Goal: Task Accomplishment & Management: Manage account settings

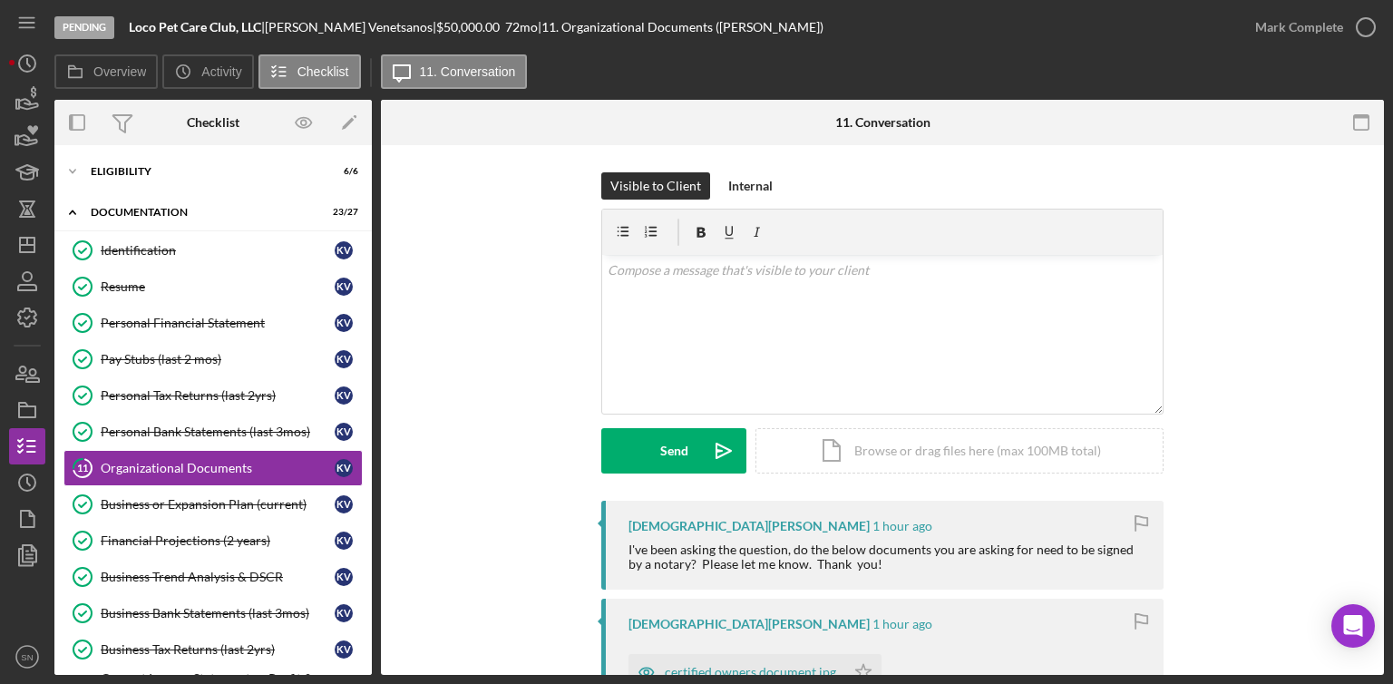
scroll to position [990, 0]
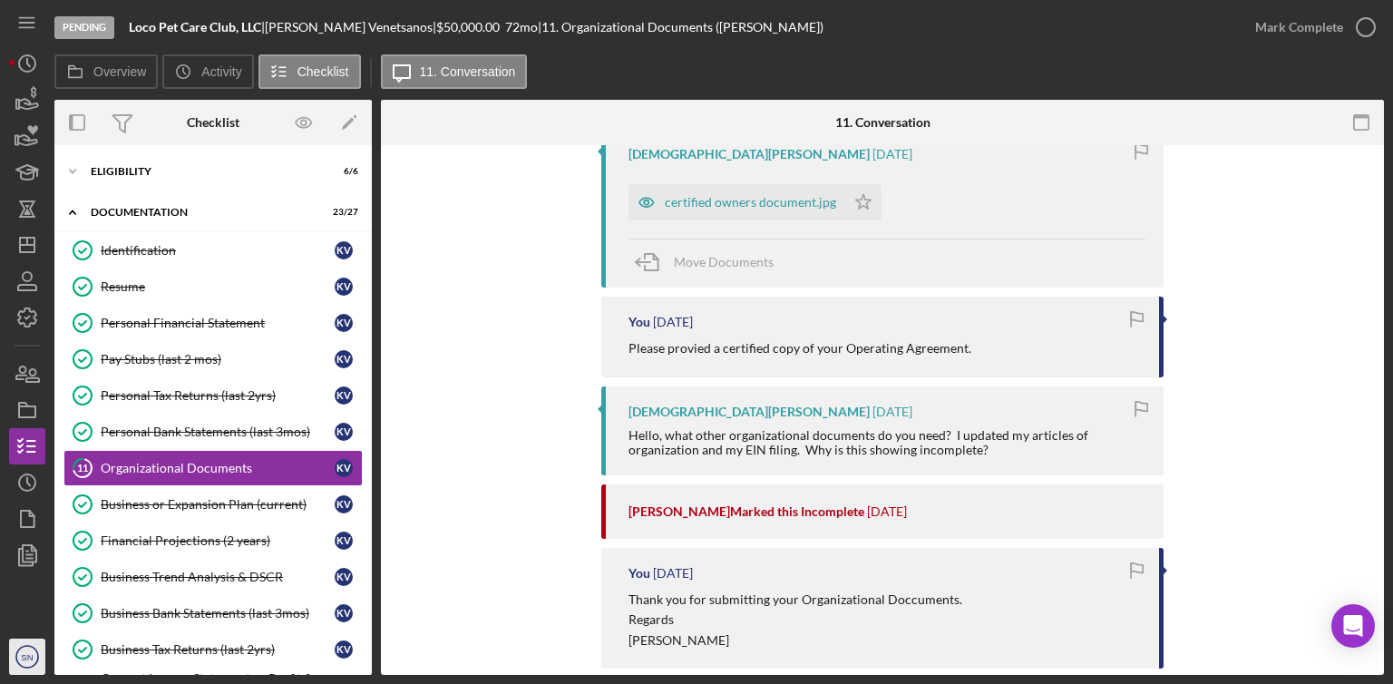
click at [19, 656] on icon "SN" at bounding box center [27, 656] width 36 height 45
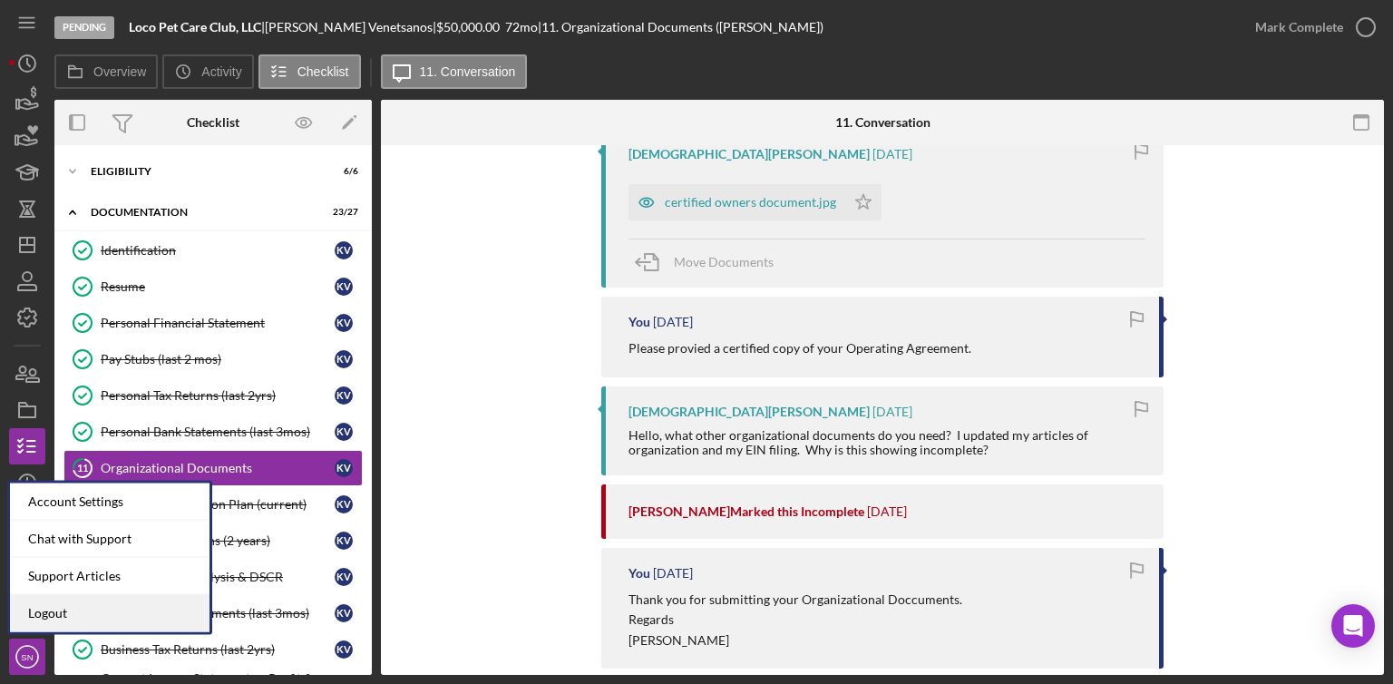
click at [53, 607] on link "Logout" at bounding box center [109, 613] width 199 height 37
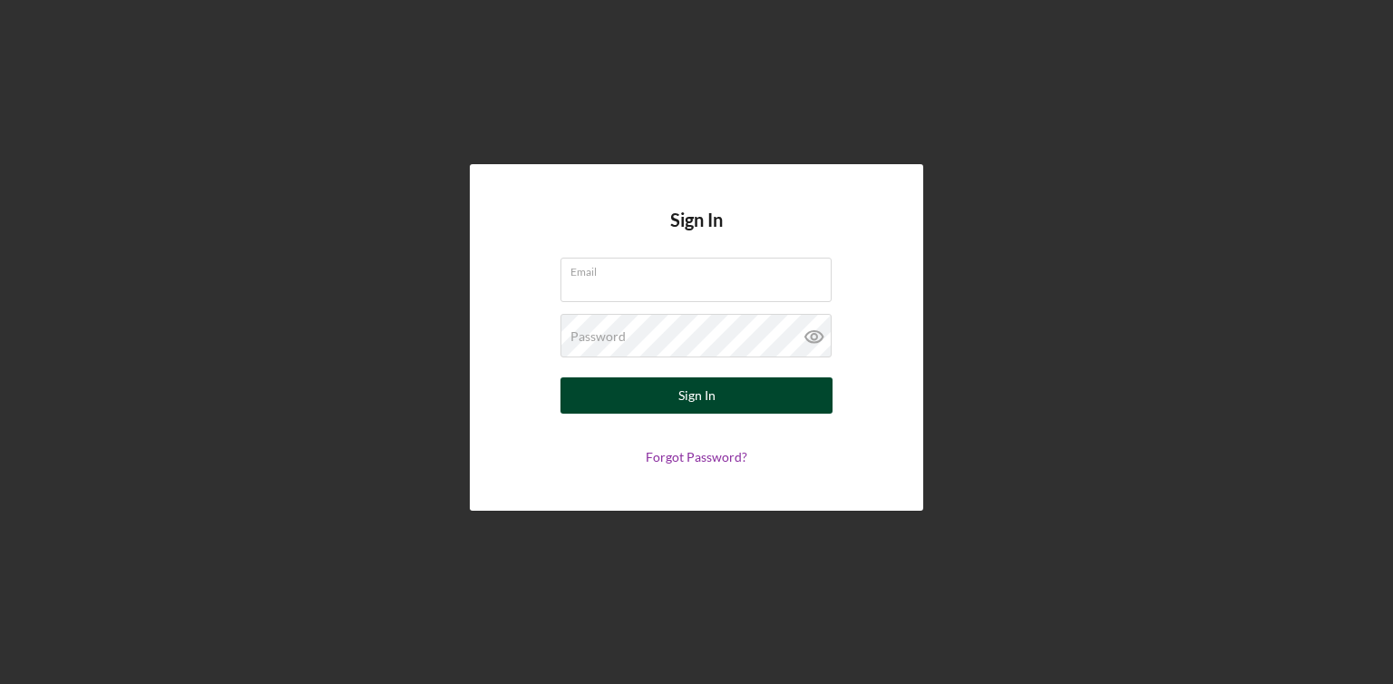
type input "[PERSON_NAME][EMAIL_ADDRESS][DOMAIN_NAME]"
